Goal: Task Accomplishment & Management: Use online tool/utility

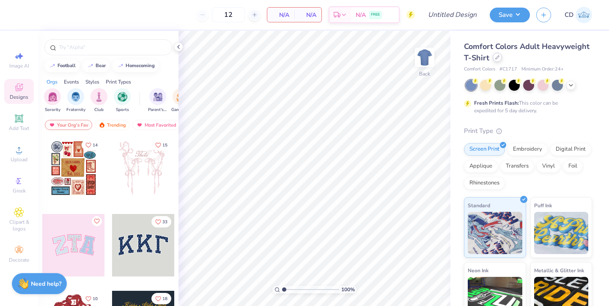
click at [495, 59] on icon at bounding box center [496, 57] width 3 height 3
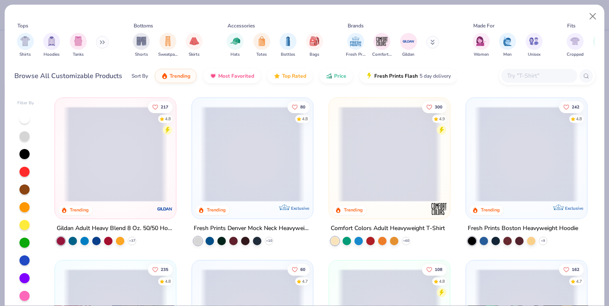
click at [520, 73] on input "text" at bounding box center [538, 76] width 65 height 10
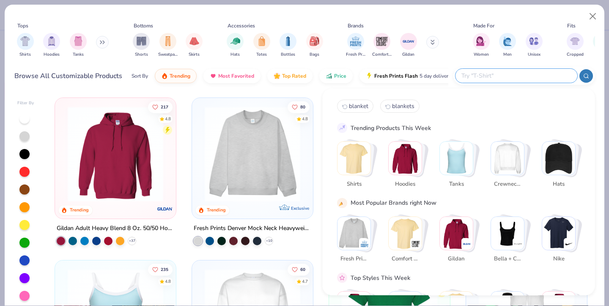
paste input "1010BE"
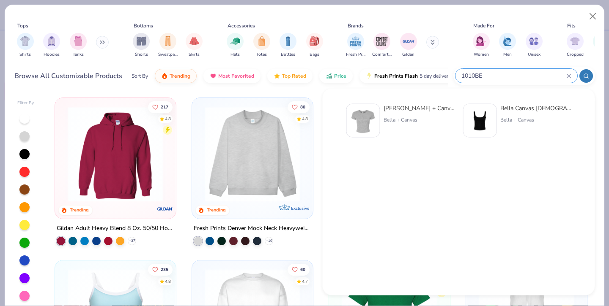
type input "1010BE"
click at [403, 106] on div "[PERSON_NAME] + Canvas [DEMOGRAPHIC_DATA]' Micro Ribbed Baby Tee" at bounding box center [418, 108] width 71 height 9
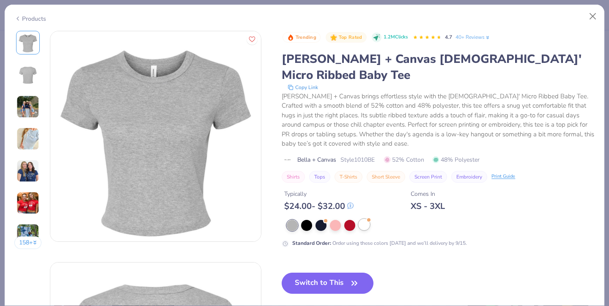
click at [366, 219] on div at bounding box center [363, 224] width 11 height 11
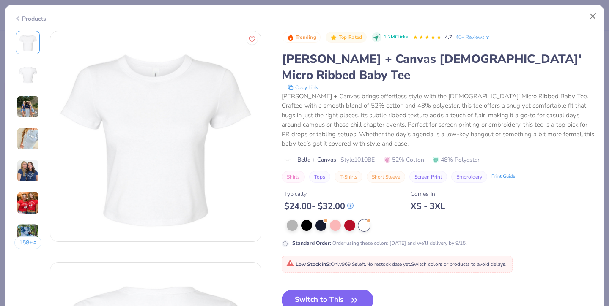
click at [336, 290] on button "Switch to This" at bounding box center [327, 300] width 92 height 21
click at [337, 290] on button "Switch to This" at bounding box center [327, 300] width 92 height 21
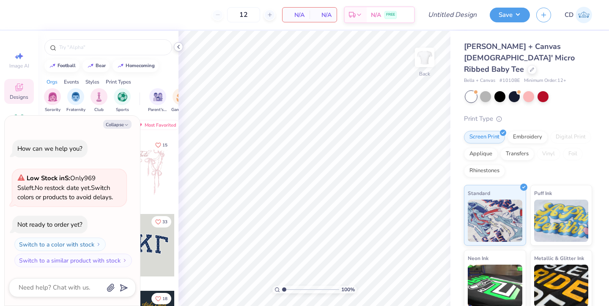
click at [181, 48] on icon at bounding box center [178, 47] width 7 height 7
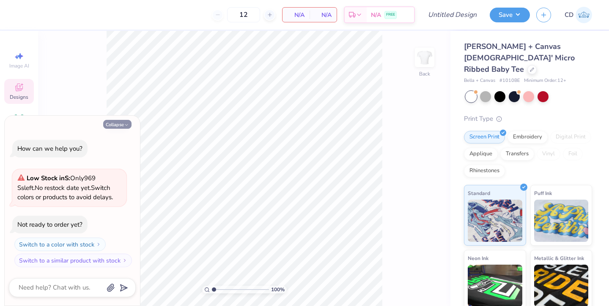
click at [119, 122] on button "Collapse" at bounding box center [117, 124] width 28 height 9
type textarea "x"
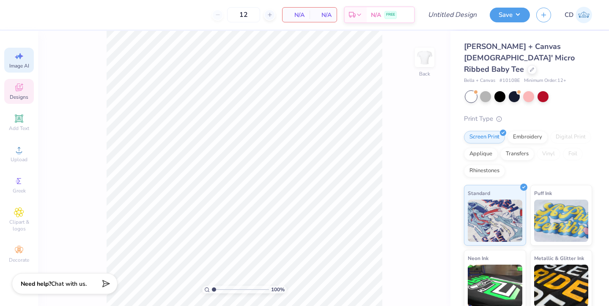
click at [24, 61] on div "Image AI" at bounding box center [19, 60] width 30 height 25
select select "4"
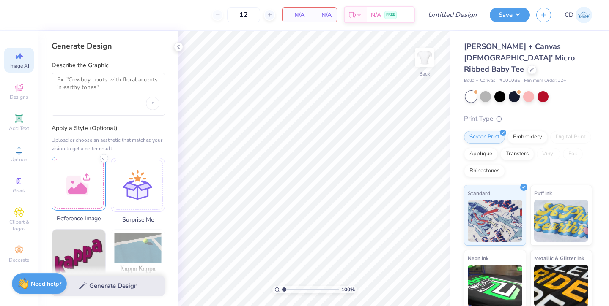
click at [81, 189] on div at bounding box center [79, 184] width 54 height 54
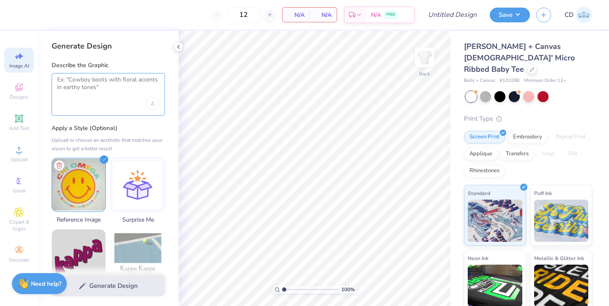
click at [92, 81] on textarea at bounding box center [108, 86] width 102 height 21
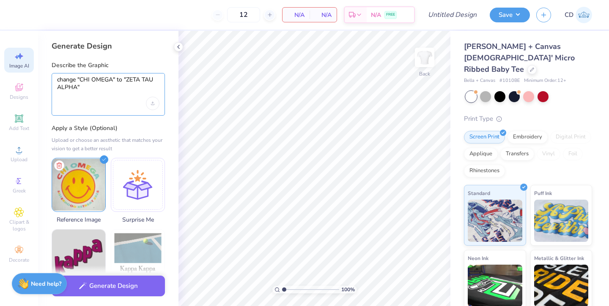
click at [77, 79] on textarea "change "CHI OMEGA" to "ZETA TAU ALPHA"" at bounding box center [108, 86] width 102 height 21
click at [122, 90] on textarea "change the words "CHI OMEGA" to "ZETA TAU ALPHA"" at bounding box center [108, 86] width 102 height 21
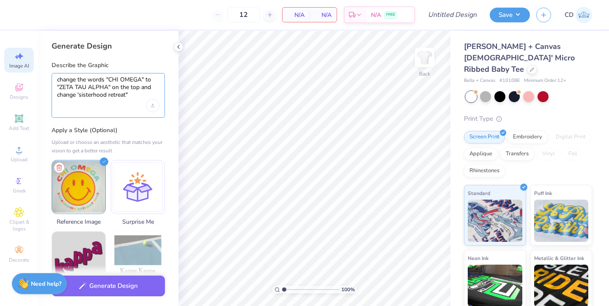
click at [79, 96] on textarea "change the words "CHI OMEGA" to "ZETA TAU ALPHA" on the top and change 'sisterh…" at bounding box center [108, 87] width 102 height 23
click at [138, 93] on textarea "change the words "CHI OMEGA" to "ZETA TAU ALPHA" on the top and change "sisterh…" at bounding box center [108, 87] width 102 height 23
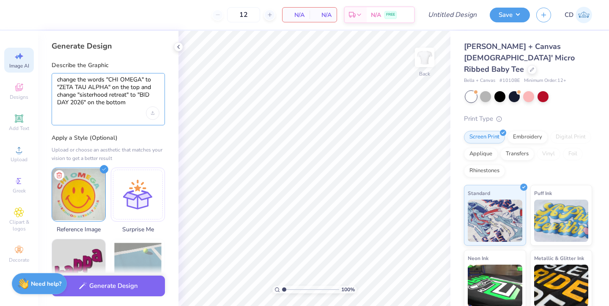
type textarea "change the words "CHI OMEGA" to "ZETA TAU ALPHA" on the top and change "sisterh…"
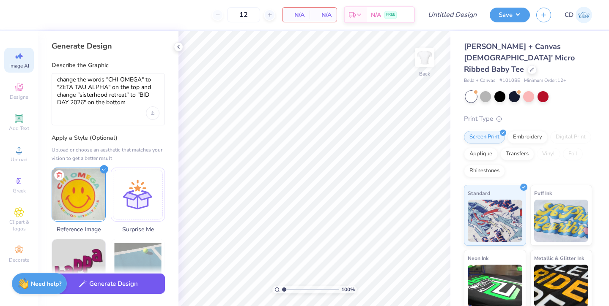
click at [112, 288] on button "Generate Design" at bounding box center [108, 284] width 113 height 21
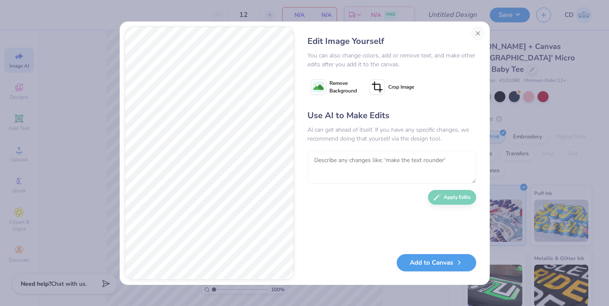
click at [369, 163] on textarea at bounding box center [391, 167] width 169 height 33
click at [442, 161] on textarea "change the colors of the letters to alternating" at bounding box center [391, 167] width 169 height 33
type textarea "change the colors of the letters to alternating red yellow green"
click at [442, 196] on button "Apply Edits" at bounding box center [452, 195] width 48 height 15
click at [368, 162] on textarea at bounding box center [391, 167] width 169 height 33
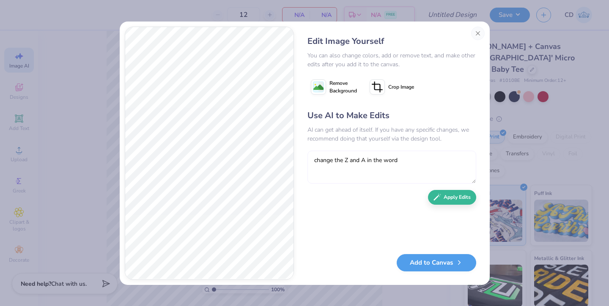
click at [344, 162] on textarea "change the Z and A in the word" at bounding box center [391, 167] width 169 height 33
click at [434, 160] on textarea "change the color of the Z and A in the word" at bounding box center [391, 167] width 169 height 33
type textarea "change the color of the Z and A in the word ZETA to the green color"
click at [459, 197] on button "Apply Edits" at bounding box center [452, 195] width 48 height 15
click at [387, 164] on textarea at bounding box center [391, 167] width 169 height 33
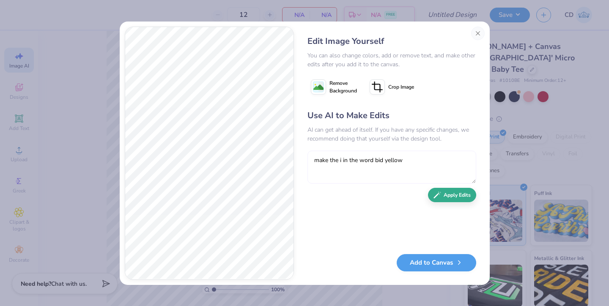
type textarea "make the i in the word bid yellow"
click at [449, 196] on button "Apply Edits" at bounding box center [452, 195] width 48 height 15
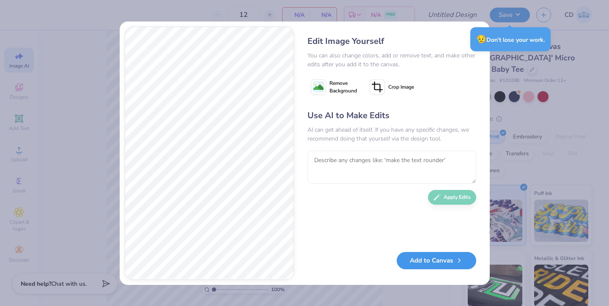
click at [440, 263] on button "Add to Canvas" at bounding box center [435, 260] width 79 height 17
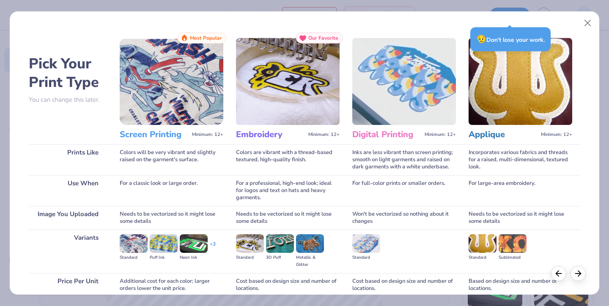
scroll to position [66, 0]
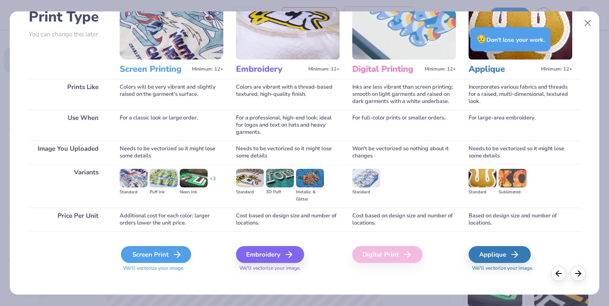
click at [178, 250] on icon at bounding box center [177, 255] width 10 height 10
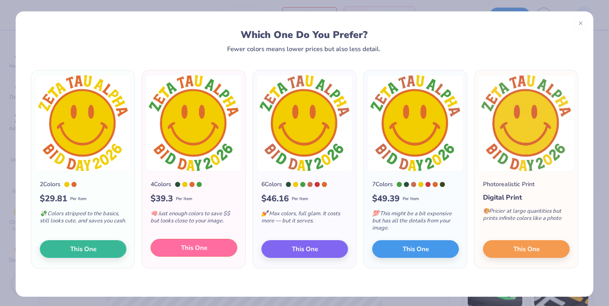
click at [199, 250] on span "This One" at bounding box center [194, 248] width 26 height 10
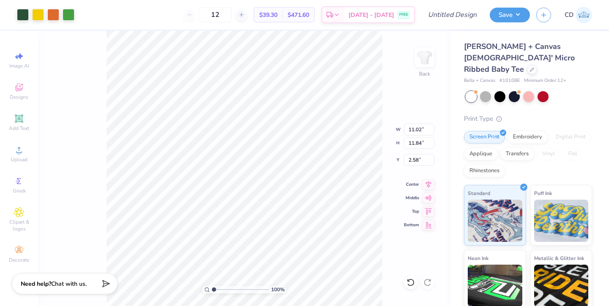
drag, startPoint x: 302, startPoint y: 125, endPoint x: 293, endPoint y: 134, distance: 12.6
click at [293, 134] on div at bounding box center [304, 132] width 210 height 30
drag, startPoint x: 302, startPoint y: 125, endPoint x: 291, endPoint y: 136, distance: 15.8
click at [291, 136] on div at bounding box center [304, 132] width 210 height 30
drag, startPoint x: 302, startPoint y: 126, endPoint x: 290, endPoint y: 133, distance: 14.2
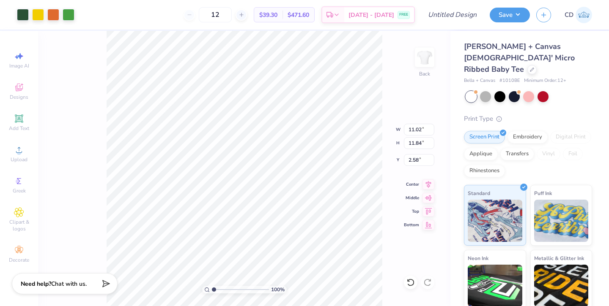
click at [290, 133] on div at bounding box center [304, 132] width 210 height 30
click at [389, 72] on div at bounding box center [304, 153] width 609 height 306
type input "6.12"
type input "6.57"
type input "2.44"
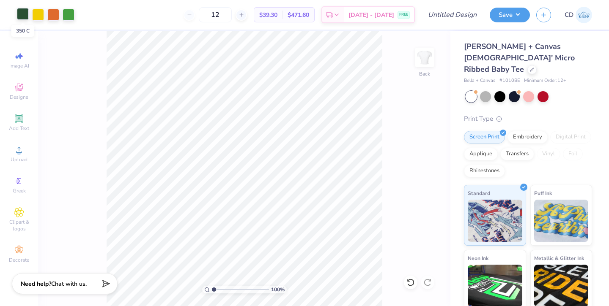
click at [26, 16] on div at bounding box center [23, 14] width 12 height 12
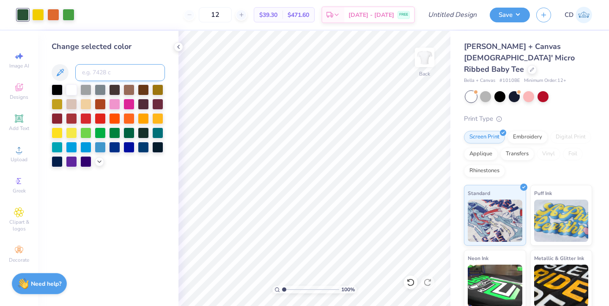
click at [101, 75] on input at bounding box center [120, 72] width 90 height 17
type input "7738"
click at [180, 48] on icon at bounding box center [178, 47] width 7 height 7
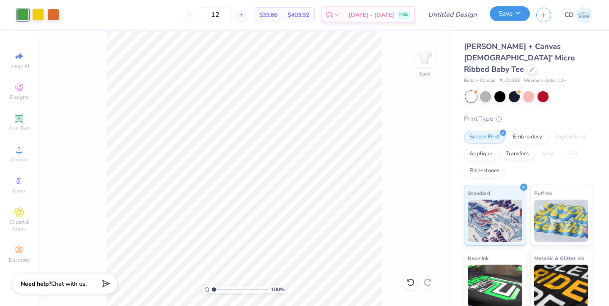
click at [511, 12] on button "Save" at bounding box center [509, 13] width 40 height 15
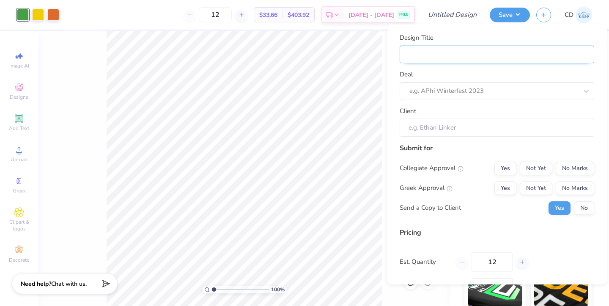
click at [481, 54] on input "Design Title" at bounding box center [496, 54] width 194 height 18
type input "f"
type input "fs"
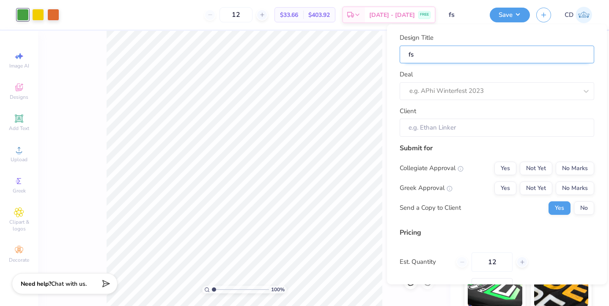
type input "fsc"
type input "fsc b"
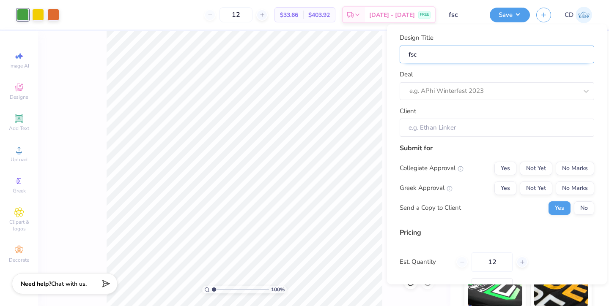
type input "fsc b"
type input "fsc bi"
type input "fsc bid"
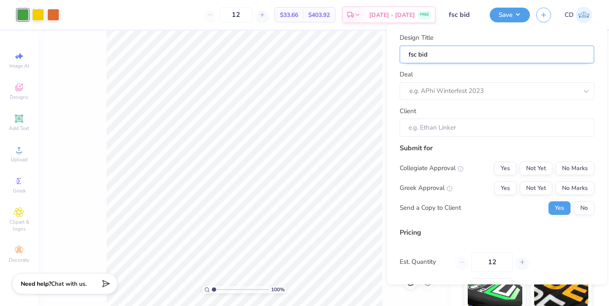
type input "fsc bid"
type input "fsc bid d"
type input "fsc bid da"
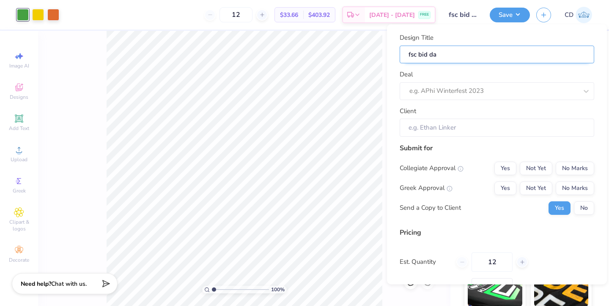
type input "fsc bid day"
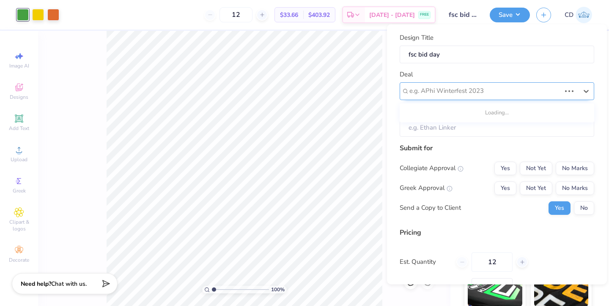
click at [508, 91] on div at bounding box center [484, 90] width 151 height 11
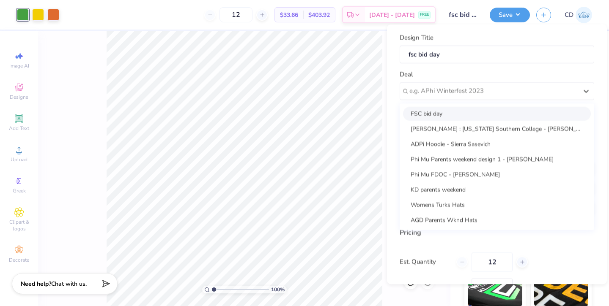
click at [485, 115] on div "FSC bid day" at bounding box center [497, 114] width 188 height 14
type input "[PERSON_NAME]"
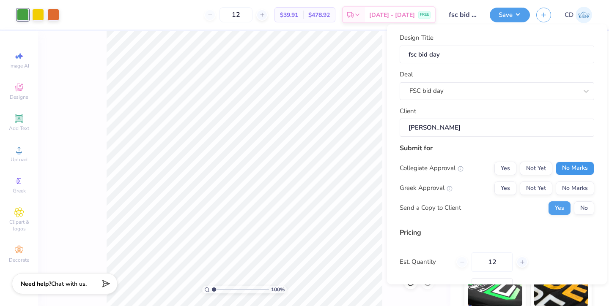
click at [572, 167] on button "No Marks" at bounding box center [574, 168] width 38 height 14
click at [542, 186] on button "Not Yet" at bounding box center [535, 188] width 33 height 14
type input "$39.91"
click at [586, 208] on button "No" at bounding box center [584, 208] width 20 height 14
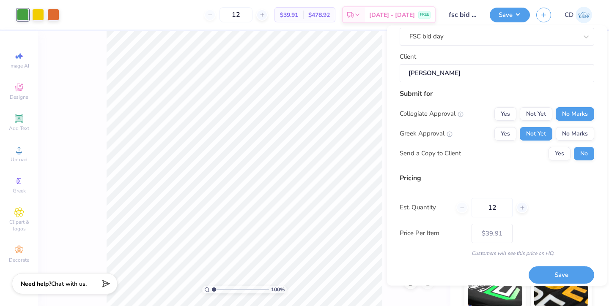
scroll to position [62, 0]
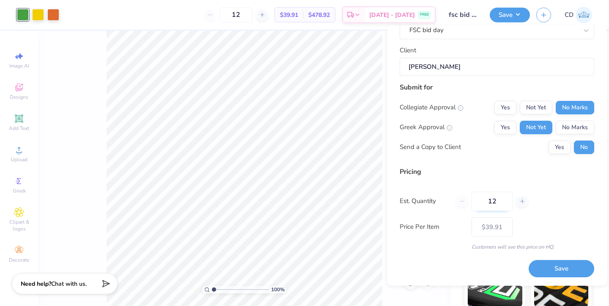
click at [499, 201] on input "12" at bounding box center [491, 201] width 41 height 19
type input "1"
type input "50"
type input "$23.21"
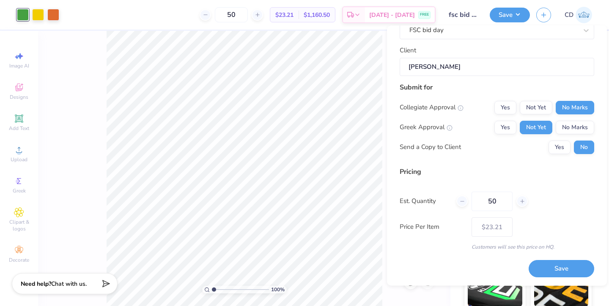
type input "5"
type input "25"
type input "$27.06"
type input "2"
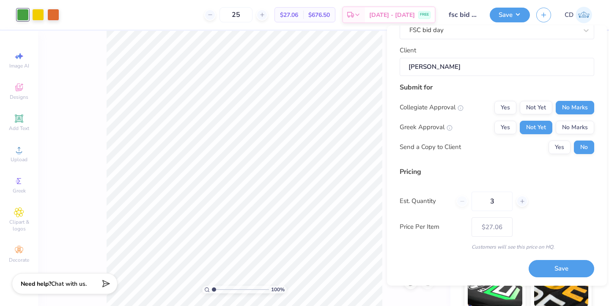
type input "30"
type input "$26.34"
type input "30"
click at [552, 198] on div "Est. Quantity 30" at bounding box center [496, 201] width 194 height 19
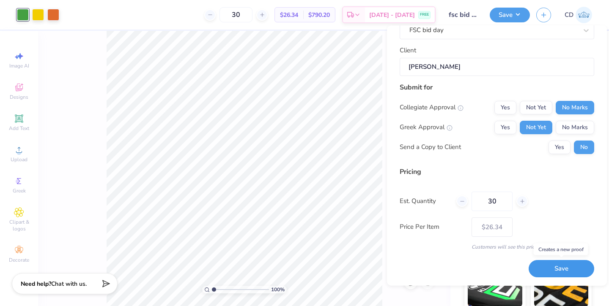
click at [547, 268] on button "Save" at bounding box center [561, 269] width 66 height 17
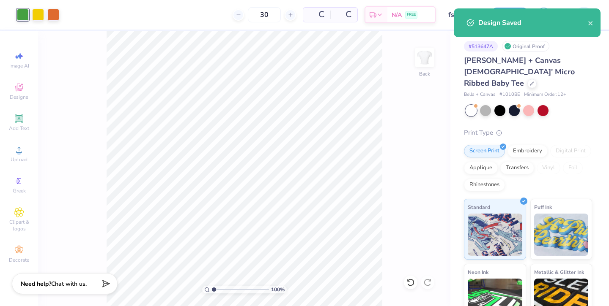
type input "$22.21"
